Goal: Task Accomplishment & Management: Use online tool/utility

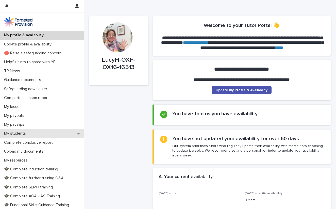
click at [78, 133] on icon at bounding box center [78, 133] width 2 height 1
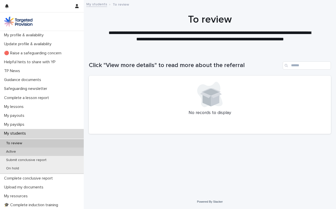
click at [26, 151] on div "Active" at bounding box center [42, 151] width 84 height 8
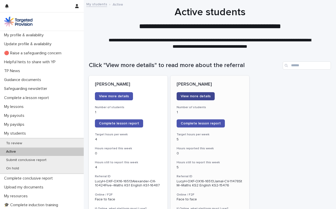
click at [195, 95] on span "View more details" at bounding box center [196, 96] width 30 height 4
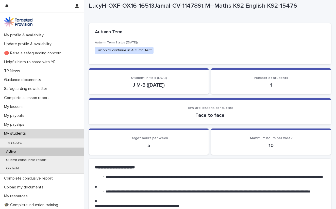
scroll to position [17, 0]
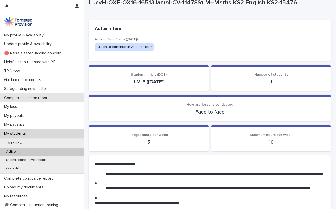
click at [41, 97] on p "Complete a lesson report" at bounding box center [27, 97] width 51 height 5
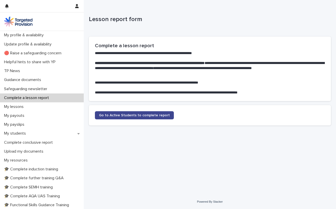
click at [131, 115] on span "Go to Active Students to complete report" at bounding box center [134, 115] width 71 height 4
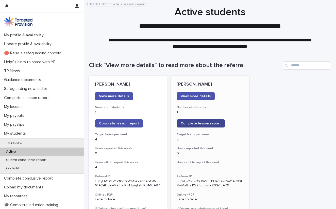
click at [194, 123] on span "Complete lesson report" at bounding box center [201, 123] width 40 height 4
